Goal: Task Accomplishment & Management: Manage account settings

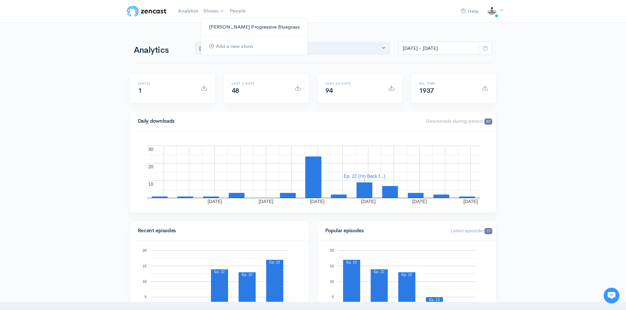
click at [226, 24] on link "[PERSON_NAME] Progressive Bluegrass" at bounding box center [254, 26] width 106 height 11
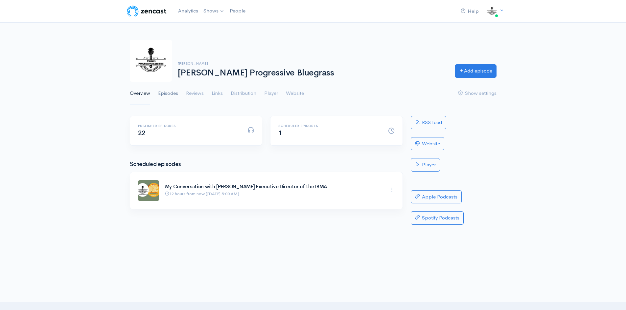
click at [164, 94] on link "Episodes" at bounding box center [168, 94] width 20 height 24
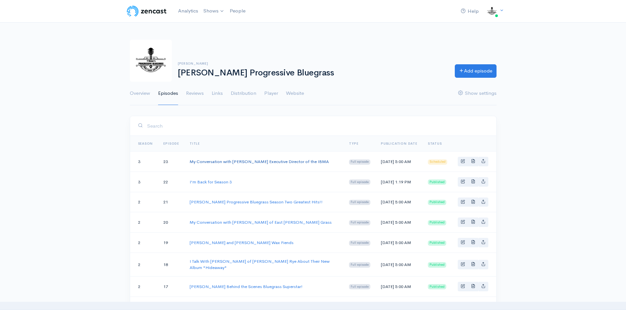
click at [249, 161] on link "My Conversation with [PERSON_NAME] Executive Director of the IBMA" at bounding box center [259, 162] width 139 height 6
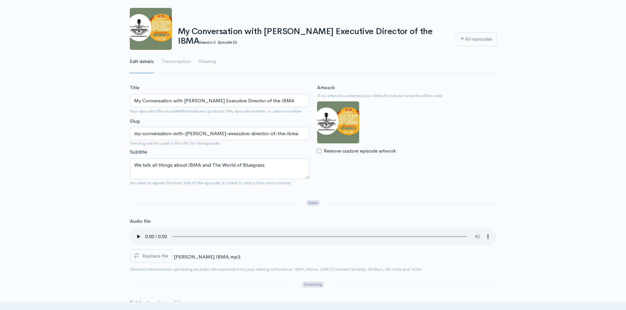
scroll to position [99, 0]
